Goal: Navigation & Orientation: Understand site structure

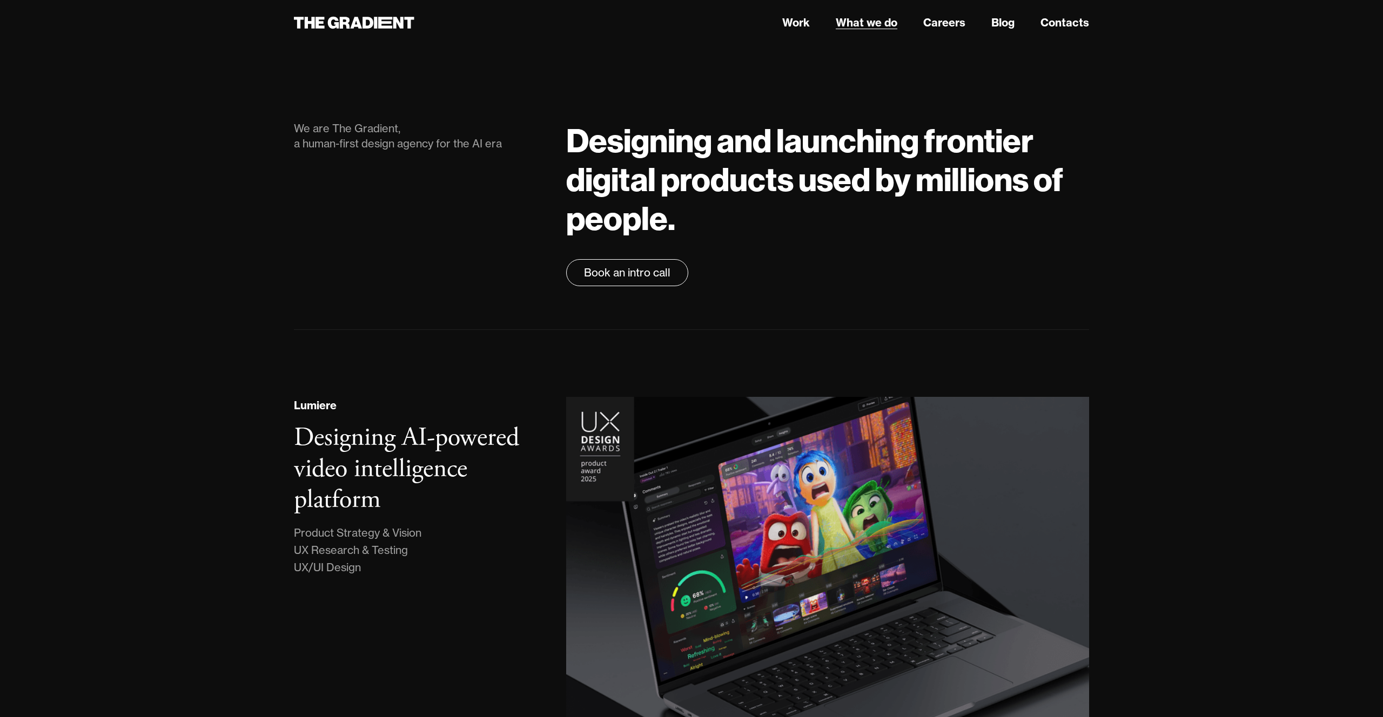
click at [867, 15] on link "What we do" at bounding box center [866, 23] width 62 height 16
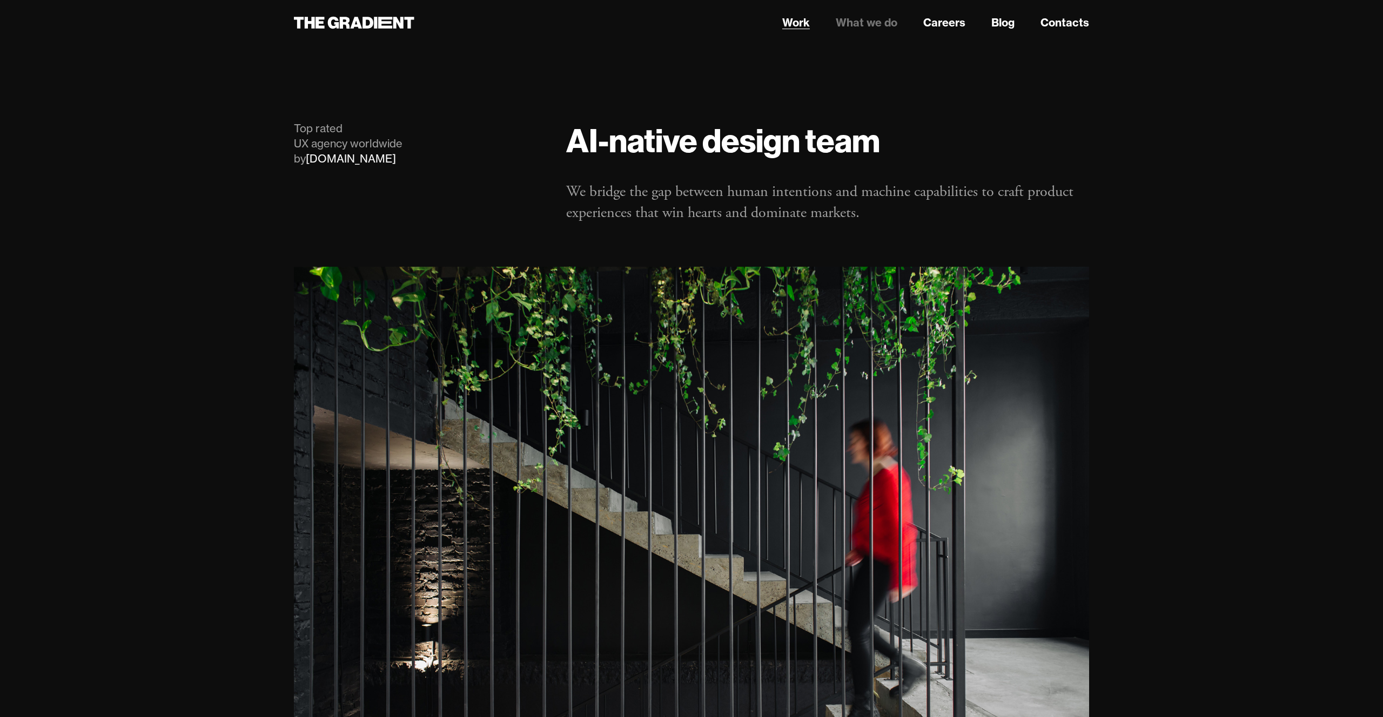
click at [800, 30] on link "Work" at bounding box center [796, 23] width 28 height 16
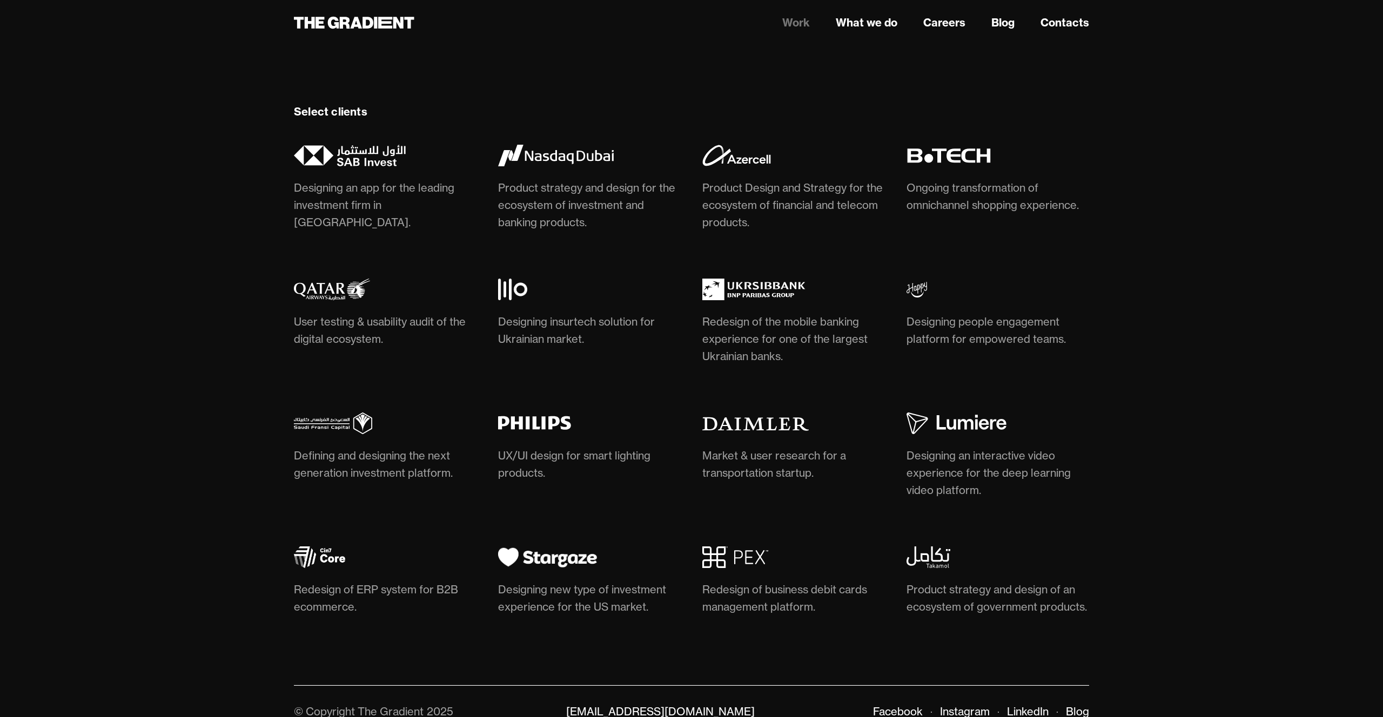
scroll to position [3116, 0]
